Goal: Task Accomplishment & Management: Use online tool/utility

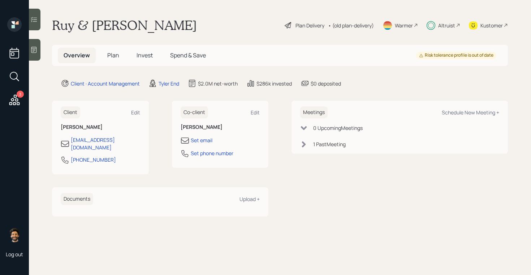
click at [447, 23] on div "Altruist" at bounding box center [446, 26] width 17 height 8
click at [445, 28] on div "Altruist" at bounding box center [446, 26] width 17 height 8
click at [116, 55] on span "Plan" at bounding box center [113, 55] width 12 height 8
